Goal: Task Accomplishment & Management: Use online tool/utility

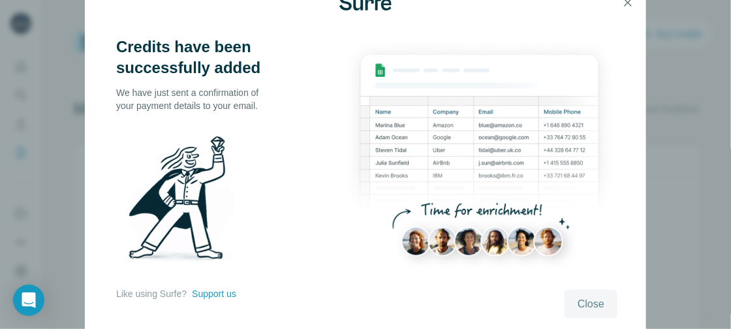
click at [589, 303] on span "Close" at bounding box center [590, 304] width 27 height 16
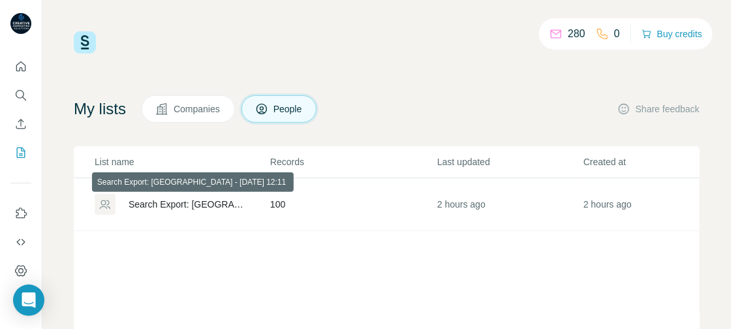
click at [192, 204] on div "Search Export: [GEOGRAPHIC_DATA] - [DATE] 12:11" at bounding box center [187, 204] width 119 height 13
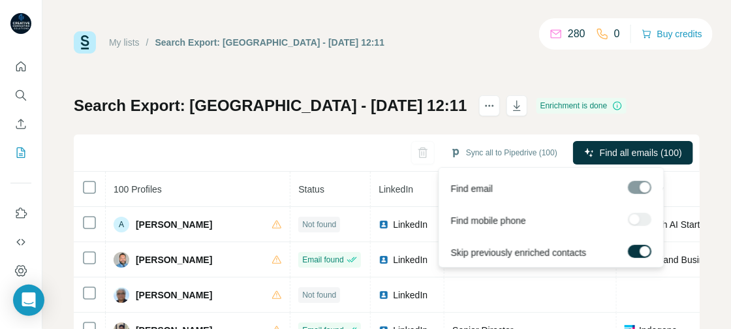
click at [618, 151] on span "Find all emails (100)" at bounding box center [640, 152] width 82 height 13
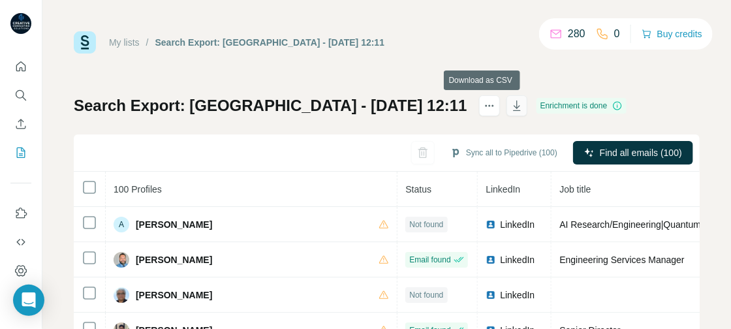
click at [510, 104] on icon "button" at bounding box center [516, 105] width 13 height 13
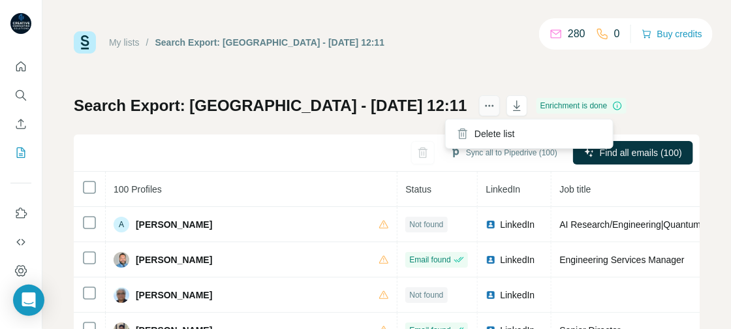
click at [483, 102] on icon "actions" at bounding box center [489, 105] width 13 height 13
click at [287, 44] on div "Search Export: [GEOGRAPHIC_DATA] - [DATE] 12:11" at bounding box center [270, 42] width 230 height 13
click at [284, 42] on div "Search Export: [GEOGRAPHIC_DATA] - [DATE] 12:11" at bounding box center [270, 42] width 230 height 13
click at [123, 42] on link "My lists" at bounding box center [124, 42] width 31 height 10
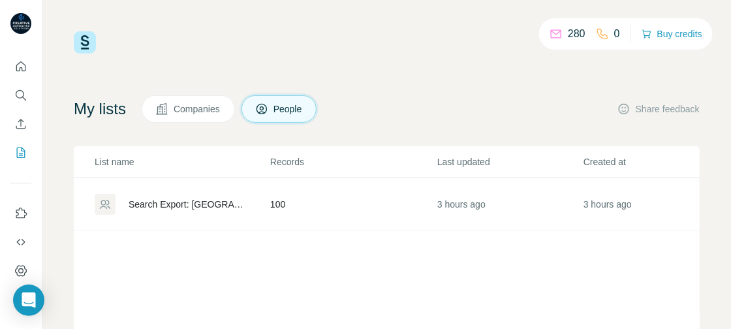
click at [101, 204] on icon at bounding box center [104, 204] width 13 height 13
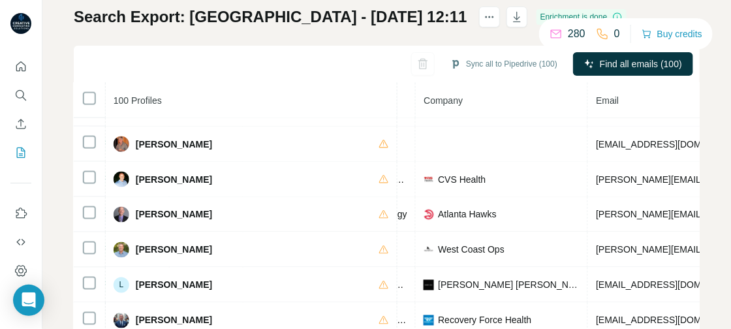
scroll to position [2105, 371]
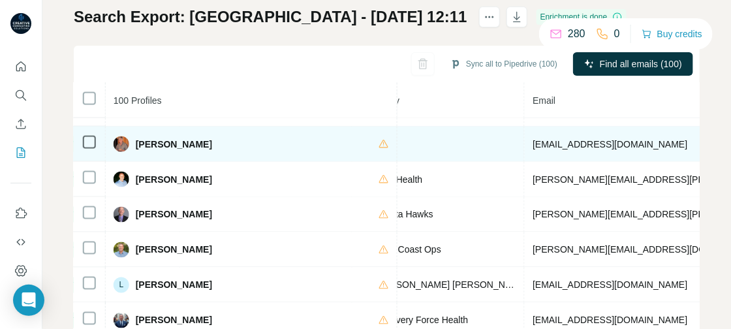
click at [524, 143] on td "[EMAIL_ADDRESS][DOMAIN_NAME]" at bounding box center [685, 144] width 322 height 35
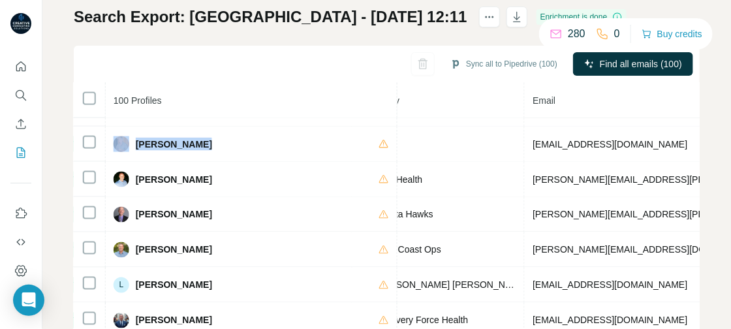
drag, startPoint x: 498, startPoint y: 143, endPoint x: 577, endPoint y: 116, distance: 83.5
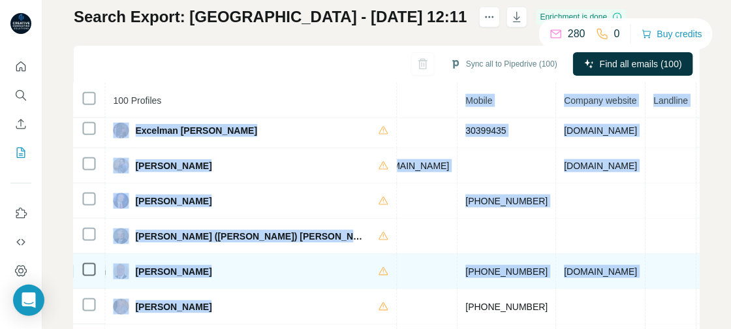
scroll to position [1942, 759]
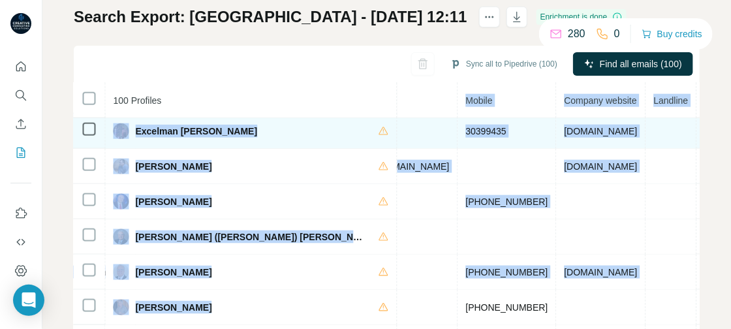
click at [556, 137] on td "[DOMAIN_NAME]" at bounding box center [600, 130] width 89 height 35
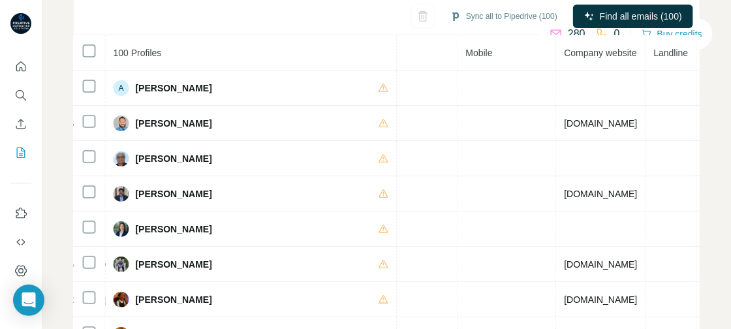
scroll to position [0, 0]
